Goal: Use online tool/utility: Utilize a website feature to perform a specific function

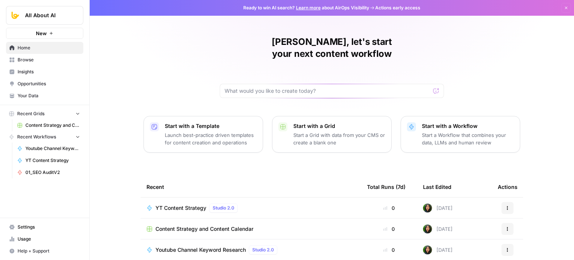
scroll to position [37, 0]
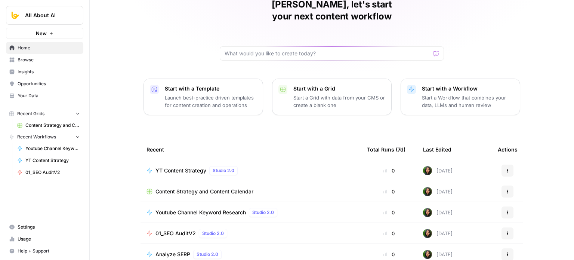
click at [195, 208] on span "Youtube Channel Keyword Research" at bounding box center [200, 211] width 90 height 7
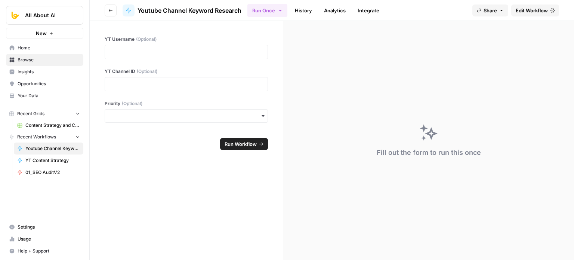
click at [534, 12] on span "Edit Workflow" at bounding box center [531, 10] width 32 height 7
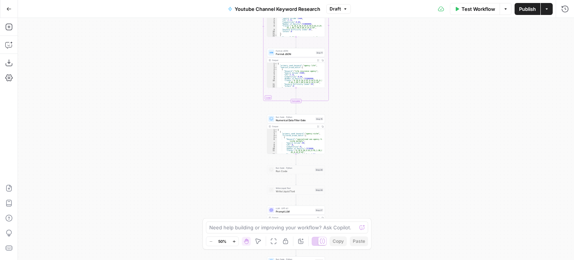
drag, startPoint x: 389, startPoint y: 52, endPoint x: 385, endPoint y: 140, distance: 88.2
click at [381, 177] on div "Workflow Set Inputs Inputs Workflow Workflow Step 29 Output Expand Output Copy …" at bounding box center [296, 139] width 556 height 242
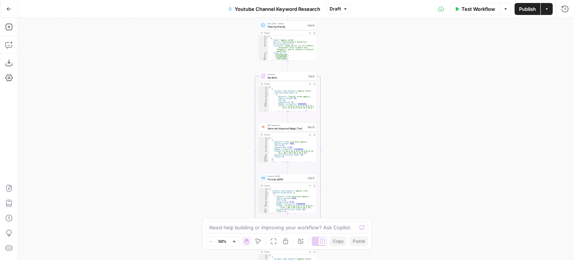
drag, startPoint x: 370, startPoint y: 158, endPoint x: 372, endPoint y: 192, distance: 34.4
click at [372, 190] on div "Workflow Set Inputs Inputs Workflow Workflow Step 29 Output Expand Output Copy …" at bounding box center [296, 139] width 556 height 242
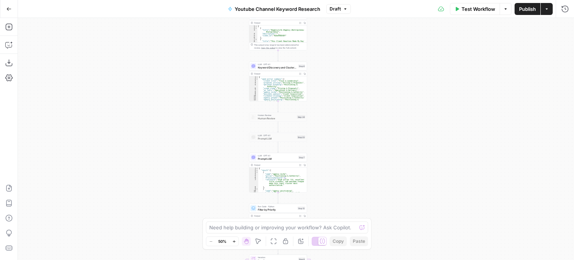
drag, startPoint x: 367, startPoint y: 123, endPoint x: 360, endPoint y: 145, distance: 22.7
click at [362, 153] on div "Workflow Set Inputs Inputs Workflow Workflow Step 29 Output Expand Output Copy …" at bounding box center [296, 139] width 556 height 242
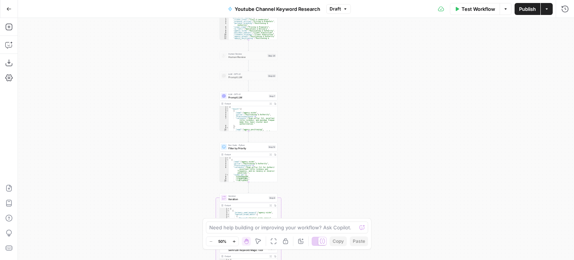
drag, startPoint x: 352, startPoint y: 137, endPoint x: 333, endPoint y: 47, distance: 92.0
click at [333, 46] on div "Workflow Set Inputs Inputs Workflow Workflow Step 29 Output Expand Output Copy …" at bounding box center [296, 139] width 556 height 242
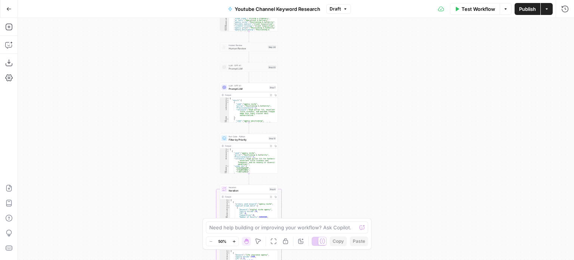
click at [323, 156] on div "Workflow Set Inputs Inputs Workflow Workflow Step 29 Output Expand Output Copy …" at bounding box center [296, 139] width 556 height 242
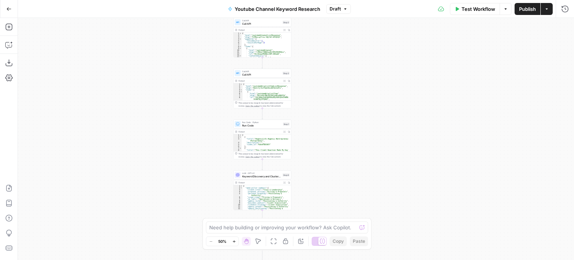
drag, startPoint x: 313, startPoint y: 130, endPoint x: 317, endPoint y: 145, distance: 15.8
click at [316, 175] on div "Workflow Set Inputs Inputs Workflow Workflow Step 29 Output Expand Output Copy …" at bounding box center [296, 139] width 556 height 242
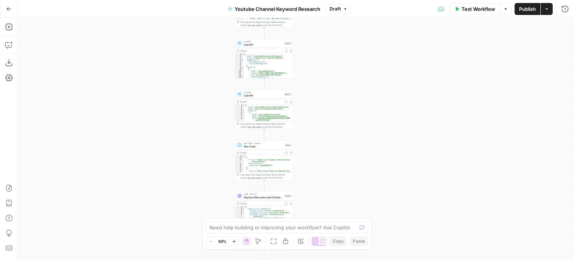
drag, startPoint x: 315, startPoint y: 78, endPoint x: 315, endPoint y: 171, distance: 93.4
click at [315, 183] on div "Workflow Set Inputs Inputs Workflow Workflow Step 29 Output Expand Output Copy …" at bounding box center [296, 139] width 556 height 242
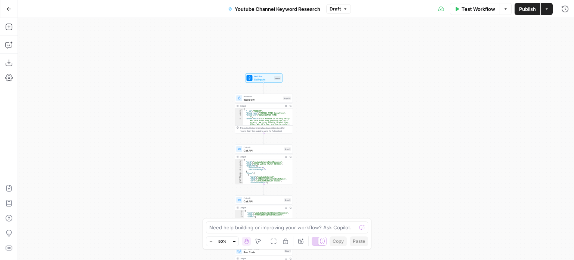
drag, startPoint x: 323, startPoint y: 95, endPoint x: 314, endPoint y: 35, distance: 61.1
click at [314, 34] on div "Workflow Set Inputs Inputs Workflow Workflow Step 29 Output Expand Output Copy …" at bounding box center [296, 139] width 556 height 242
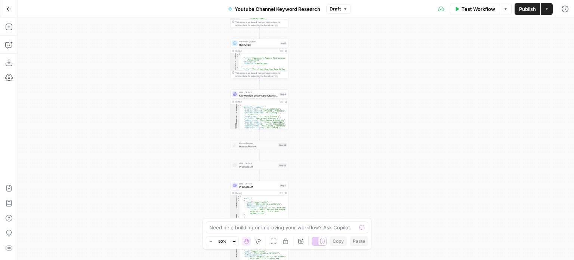
drag, startPoint x: 326, startPoint y: 84, endPoint x: 322, endPoint y: 53, distance: 30.9
click at [323, 43] on div "Workflow Set Inputs Inputs Workflow Workflow Step 29 Output Expand Output Copy …" at bounding box center [296, 139] width 556 height 242
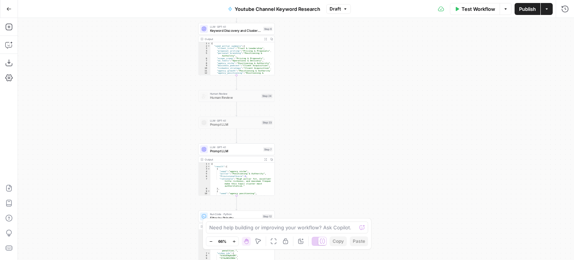
drag, startPoint x: 327, startPoint y: 115, endPoint x: 334, endPoint y: 144, distance: 29.5
click at [334, 143] on div "Workflow Set Inputs Inputs Workflow Workflow Step 29 Output Expand Output Copy …" at bounding box center [296, 139] width 556 height 242
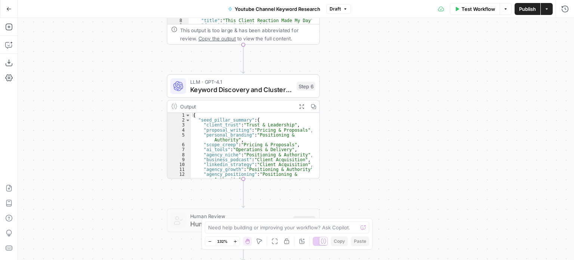
drag, startPoint x: 290, startPoint y: 125, endPoint x: 352, endPoint y: 128, distance: 62.1
click at [352, 128] on div "Workflow Set Inputs Inputs Workflow Workflow Step 29 Output Expand Output Copy …" at bounding box center [296, 139] width 556 height 242
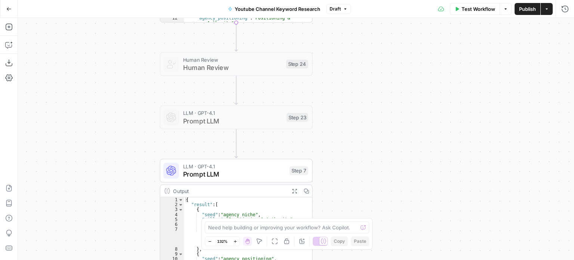
drag, startPoint x: 403, startPoint y: 128, endPoint x: 389, endPoint y: 32, distance: 97.4
click at [389, 32] on div "Workflow Set Inputs Inputs Workflow Workflow Step 29 Output Expand Output Copy …" at bounding box center [296, 139] width 556 height 242
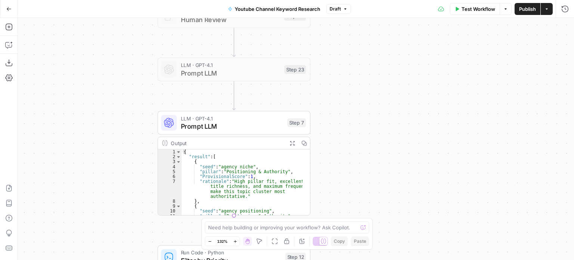
drag, startPoint x: 373, startPoint y: 133, endPoint x: 373, endPoint y: 71, distance: 62.0
click at [373, 71] on div "Workflow Set Inputs Inputs Workflow Workflow Step 29 Output Expand Output Copy …" at bounding box center [296, 139] width 556 height 242
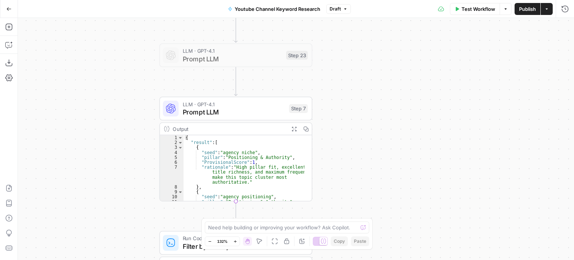
drag, startPoint x: 369, startPoint y: 161, endPoint x: 377, endPoint y: 140, distance: 22.2
click at [377, 140] on div "Workflow Set Inputs Inputs Workflow Workflow Step 29 Output Expand Output Copy …" at bounding box center [296, 139] width 556 height 242
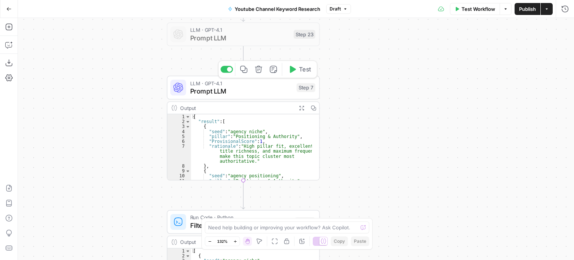
click at [240, 94] on span "Prompt LLM" at bounding box center [241, 91] width 102 height 10
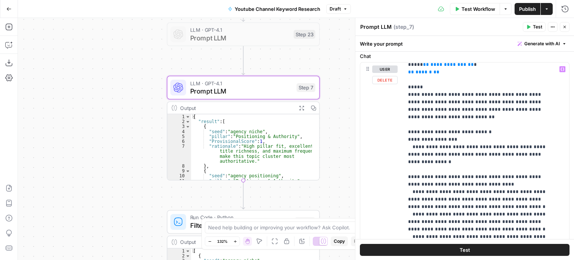
scroll to position [149, 0]
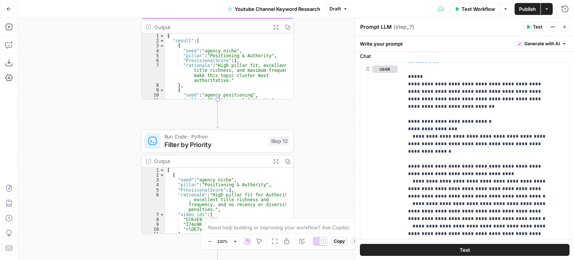
drag, startPoint x: 82, startPoint y: 128, endPoint x: 76, endPoint y: 112, distance: 16.8
click at [75, 89] on div "Workflow Set Inputs Inputs Workflow Workflow Step 29 Output Expand Output Copy …" at bounding box center [296, 139] width 556 height 242
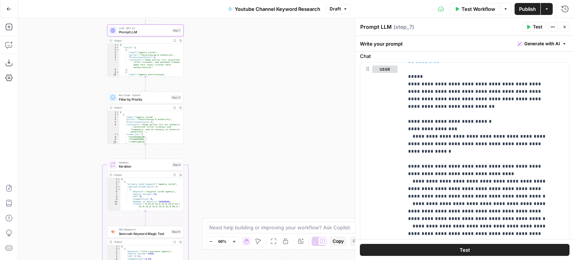
drag, startPoint x: 79, startPoint y: 170, endPoint x: 96, endPoint y: 65, distance: 105.6
click at [96, 73] on div "Workflow Set Inputs Inputs Workflow Workflow Step 29 Output Expand Output Copy …" at bounding box center [296, 139] width 556 height 242
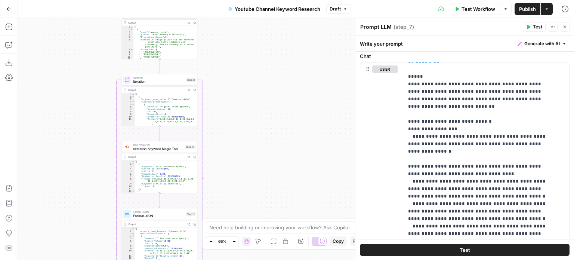
drag, startPoint x: 86, startPoint y: 176, endPoint x: 69, endPoint y: 152, distance: 28.9
click at [84, 72] on div "Workflow Set Inputs Inputs Workflow Workflow Step 29 Output Expand Output Copy …" at bounding box center [296, 139] width 556 height 242
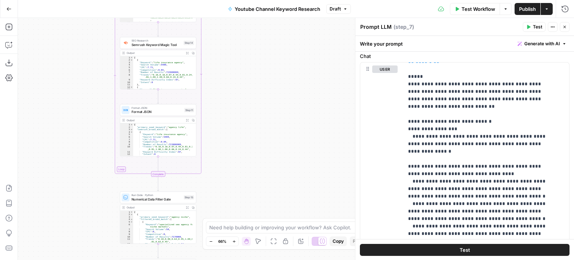
drag, startPoint x: 83, startPoint y: 156, endPoint x: 89, endPoint y: 120, distance: 36.1
click at [91, 110] on div "Workflow Set Inputs Inputs Workflow Workflow Step 29 Output Expand Output Copy …" at bounding box center [296, 139] width 556 height 242
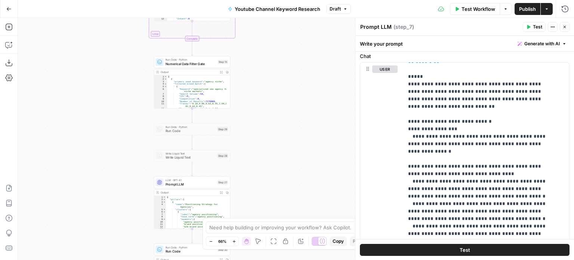
drag, startPoint x: 88, startPoint y: 181, endPoint x: 82, endPoint y: 142, distance: 39.3
click at [82, 142] on div "Workflow Set Inputs Inputs Workflow Workflow Step 29 Output Expand Output Copy …" at bounding box center [296, 139] width 556 height 242
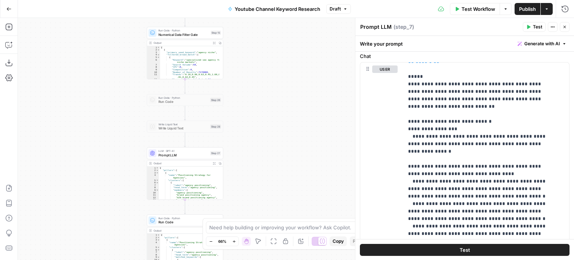
drag, startPoint x: 81, startPoint y: 186, endPoint x: 82, endPoint y: 140, distance: 46.0
click at [82, 137] on div "Workflow Set Inputs Inputs Workflow Workflow Step 29 Output Expand Output Copy …" at bounding box center [296, 139] width 556 height 242
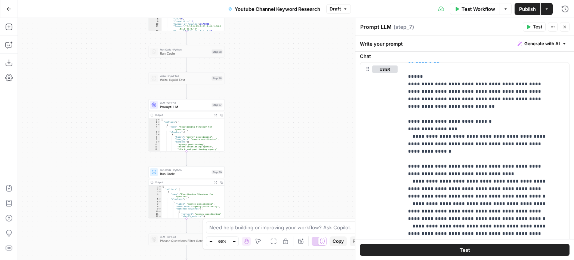
drag, startPoint x: 83, startPoint y: 177, endPoint x: 84, endPoint y: 167, distance: 9.7
click at [83, 170] on div "Workflow Set Inputs Inputs Workflow Workflow Step 29 Output Expand Output Copy …" at bounding box center [296, 139] width 556 height 242
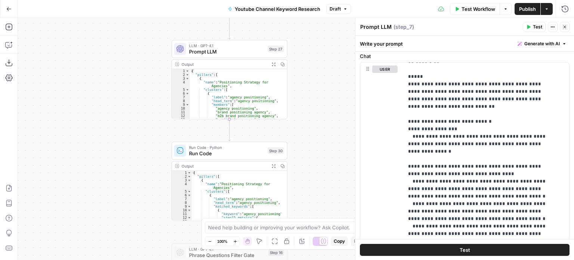
drag, startPoint x: 143, startPoint y: 110, endPoint x: 84, endPoint y: 180, distance: 91.5
click at [110, 164] on div "Workflow Set Inputs Inputs Workflow Workflow Step 29 Output Expand Output Copy …" at bounding box center [296, 139] width 556 height 242
click at [79, 186] on div "Workflow Set Inputs Inputs Workflow Workflow Step 29 Output Expand Output Copy …" at bounding box center [296, 139] width 556 height 242
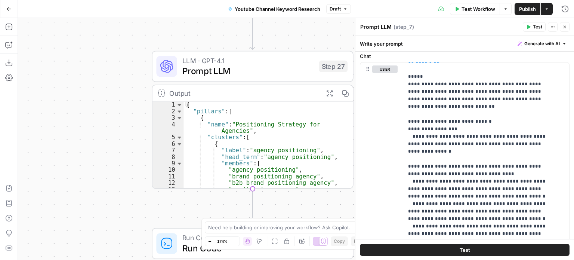
click at [35, 176] on div "Workflow Set Inputs Inputs Workflow Workflow Step 29 Output Expand Output Copy …" at bounding box center [296, 139] width 556 height 242
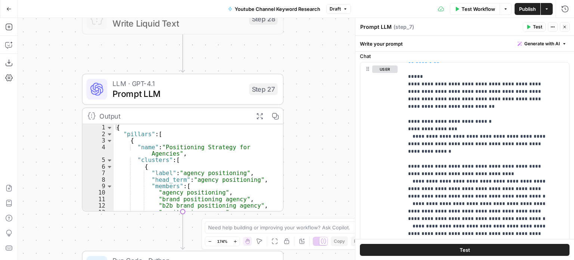
scroll to position [0, 0]
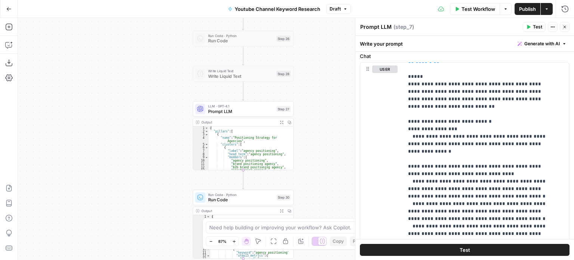
click at [297, 145] on div "Workflow Set Inputs Inputs Workflow Workflow Step 29 Output Expand Output Copy …" at bounding box center [296, 139] width 556 height 242
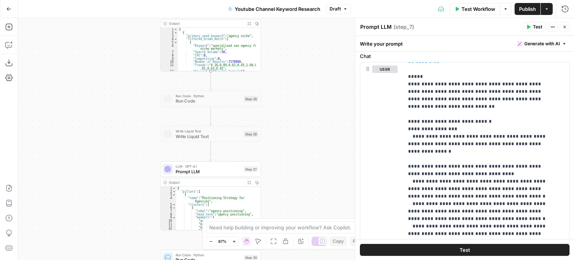
click at [305, 120] on div "Workflow Set Inputs Inputs Workflow Workflow Step 29 Output Expand Output Copy …" at bounding box center [296, 139] width 556 height 242
